Goal: Transaction & Acquisition: Purchase product/service

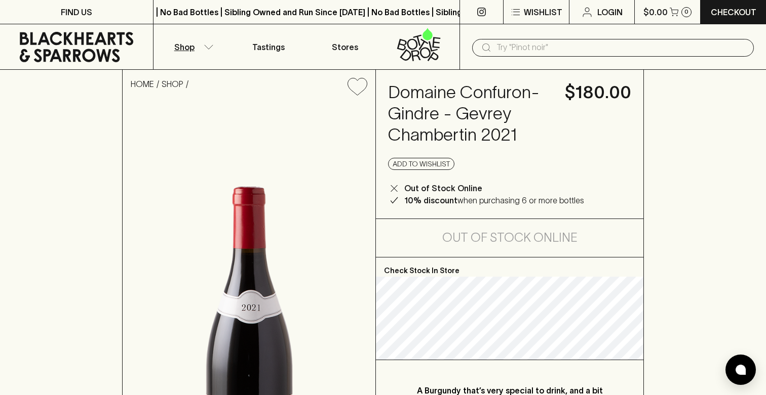
click at [208, 51] on button "Shop" at bounding box center [191, 46] width 76 height 45
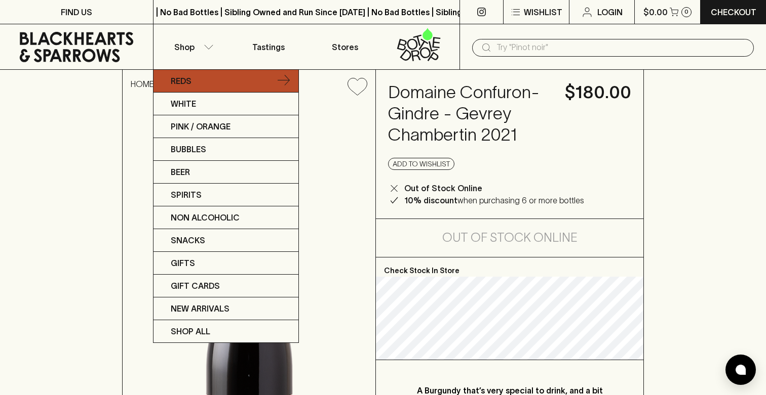
click at [208, 79] on link "Reds" at bounding box center [225, 81] width 145 height 23
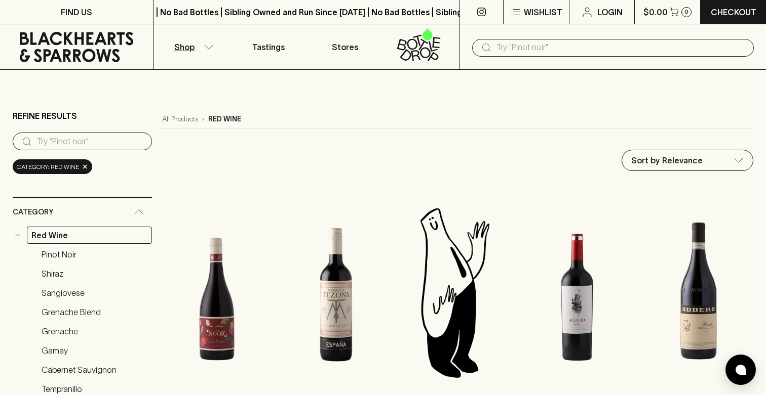
click at [571, 45] on input "text" at bounding box center [620, 47] width 249 height 16
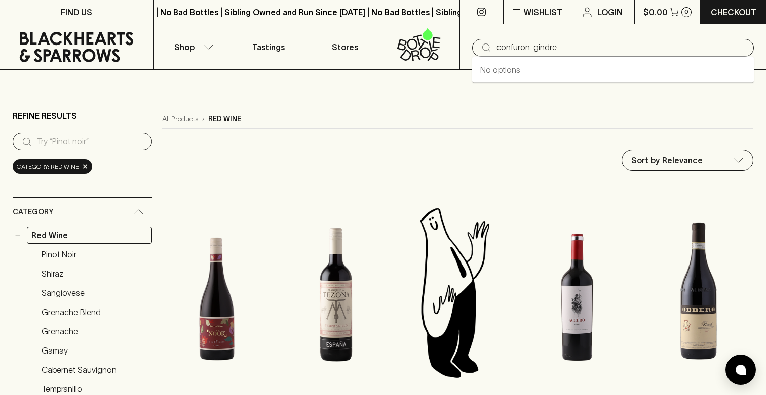
type input "confuron-gindre"
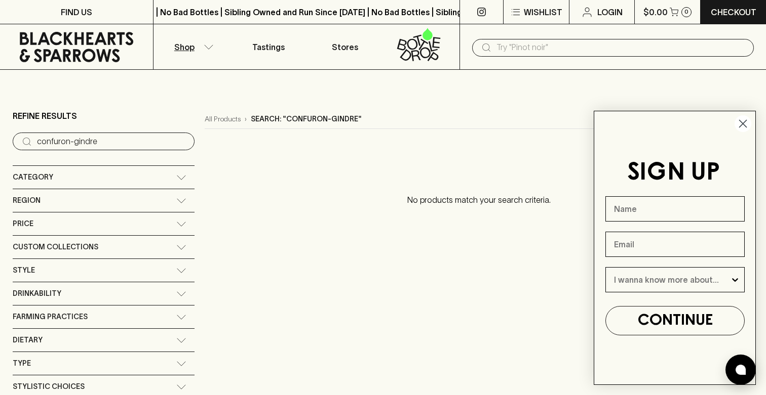
click at [739, 126] on circle "Close dialog" at bounding box center [742, 123] width 17 height 17
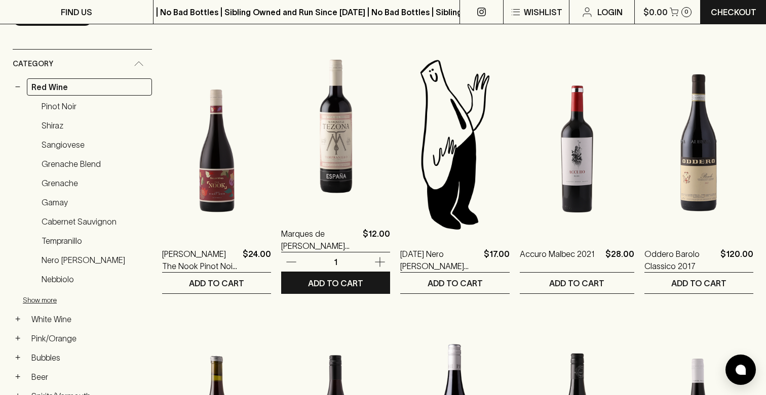
scroll to position [249, 0]
